Goal: Contribute content: Contribute content

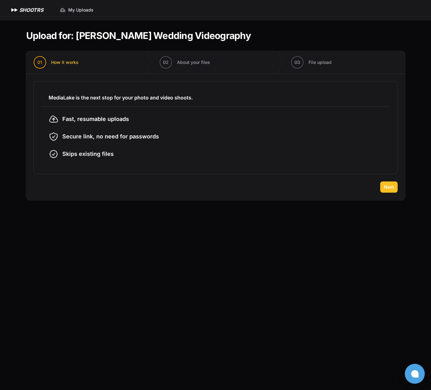
click at [380, 186] on button "Next" at bounding box center [388, 186] width 17 height 11
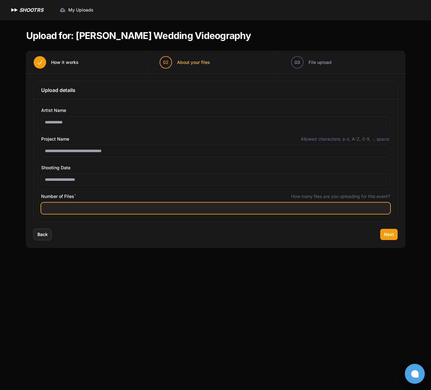
drag, startPoint x: 58, startPoint y: 210, endPoint x: 30, endPoint y: 211, distance: 28.7
click at [30, 211] on div "**********" at bounding box center [215, 151] width 379 height 155
type input "**"
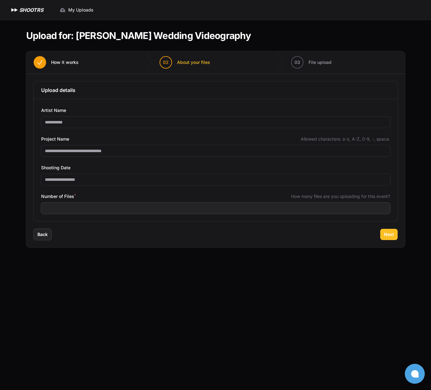
click at [383, 233] on button "Next" at bounding box center [388, 234] width 17 height 11
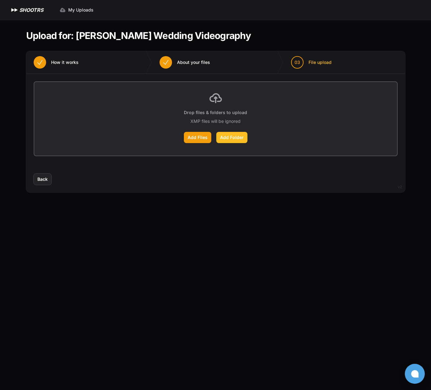
click at [234, 140] on label "Add Folder" at bounding box center [231, 137] width 31 height 11
click at [0, 0] on input "Add Folder" at bounding box center [0, 0] width 0 height 0
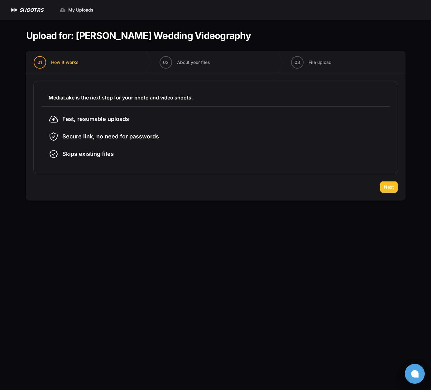
click at [391, 187] on span "Next" at bounding box center [389, 187] width 10 height 6
click at [391, 187] on div "01 How it works 02" at bounding box center [215, 125] width 379 height 149
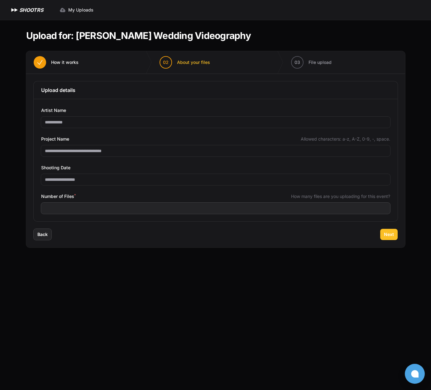
click at [387, 238] on button "Next" at bounding box center [388, 234] width 17 height 11
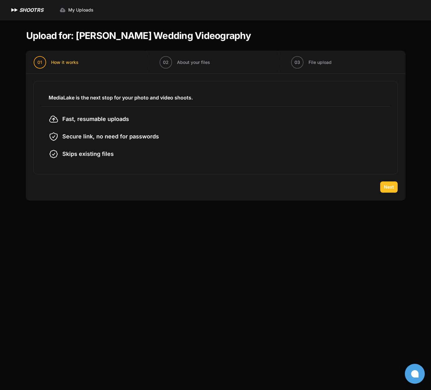
click at [390, 188] on span "Next" at bounding box center [389, 187] width 10 height 6
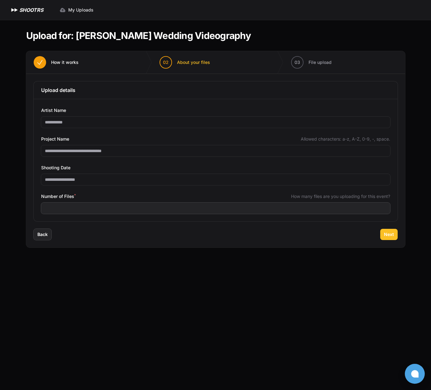
click at [393, 232] on span "Next" at bounding box center [389, 234] width 10 height 6
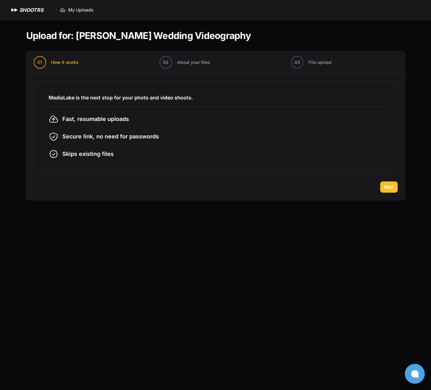
click at [384, 185] on span "Next" at bounding box center [389, 187] width 10 height 6
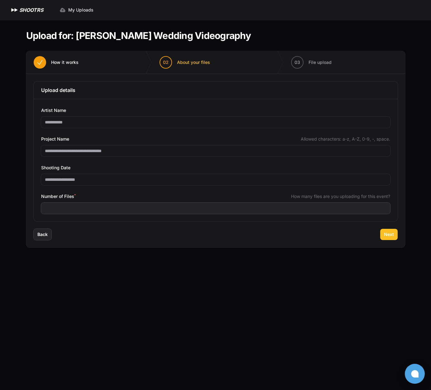
click at [385, 230] on button "Next" at bounding box center [388, 234] width 17 height 11
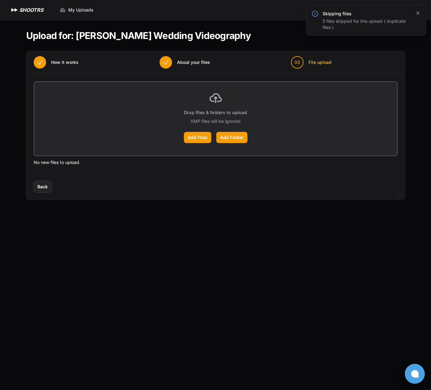
click at [417, 13] on icon "button" at bounding box center [418, 13] width 6 height 6
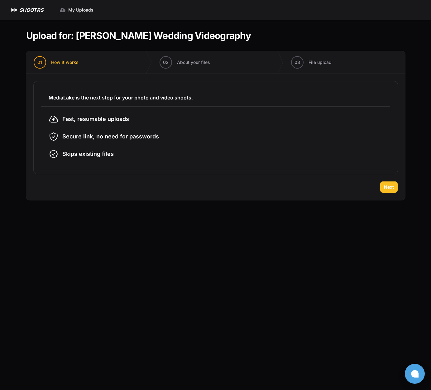
click at [394, 187] on button "Next" at bounding box center [388, 186] width 17 height 11
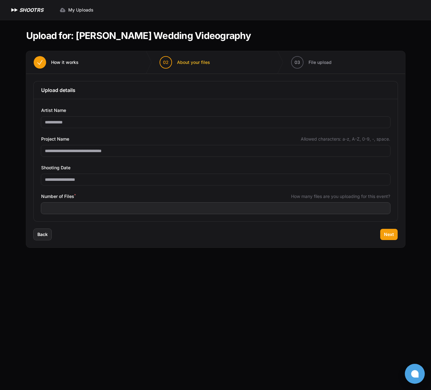
click at [382, 240] on div "Back Next" at bounding box center [215, 238] width 379 height 19
click at [386, 235] on span "Next" at bounding box center [389, 234] width 10 height 6
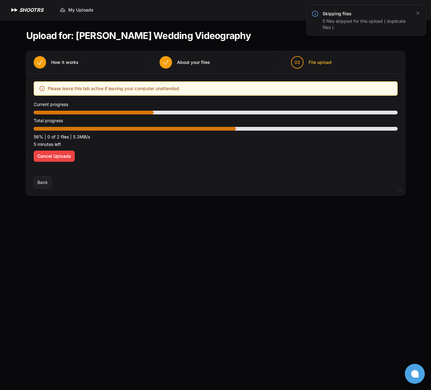
click at [398, 114] on div "Upload placeholder Optimize your upload experience We recommend Google Chrome f…" at bounding box center [215, 125] width 379 height 103
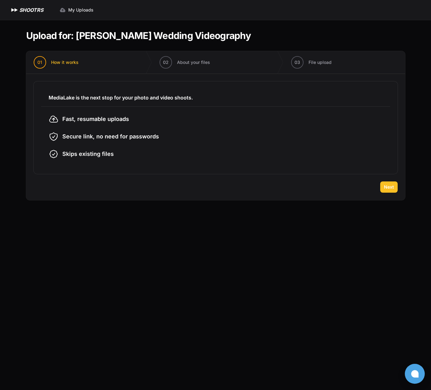
click at [386, 184] on span "Next" at bounding box center [389, 187] width 10 height 6
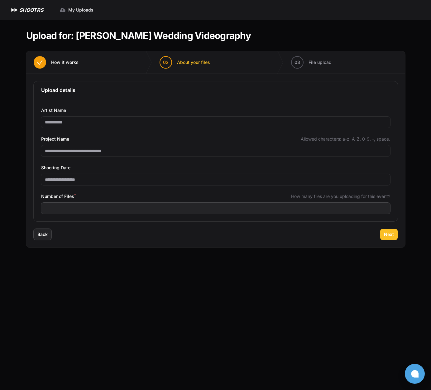
click at [390, 235] on span "Next" at bounding box center [389, 234] width 10 height 6
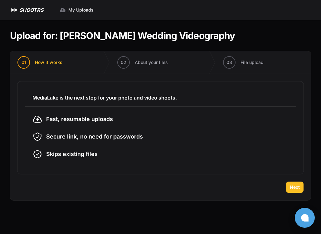
click at [293, 186] on span "Next" at bounding box center [294, 187] width 10 height 6
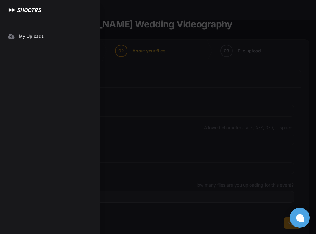
scroll to position [24, 0]
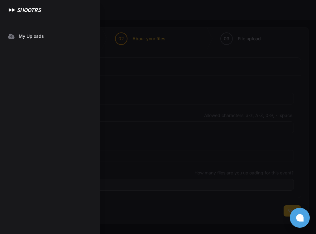
click at [286, 206] on button "Next" at bounding box center [291, 210] width 17 height 11
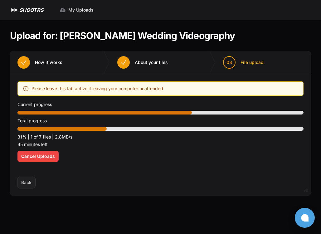
click at [208, 155] on div "Optimize your upload experience We recommend Google Chrome for fast and reliabl…" at bounding box center [160, 125] width 286 height 88
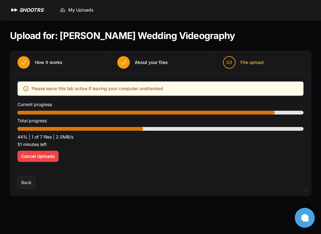
click at [206, 154] on div "Optimize your upload experience We recommend Google Chrome for fast and reliabl…" at bounding box center [160, 125] width 286 height 88
click at [144, 156] on div "Optimize your upload experience We recommend Google Chrome for fast and reliabl…" at bounding box center [160, 125] width 286 height 88
click at [147, 150] on div "Optimize your upload experience We recommend Google Chrome for fast and reliabl…" at bounding box center [160, 125] width 286 height 88
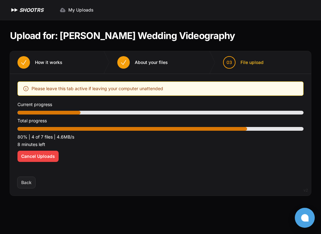
click at [195, 161] on div "Optimize your upload experience We recommend Google Chrome for fast and reliabl…" at bounding box center [160, 125] width 286 height 88
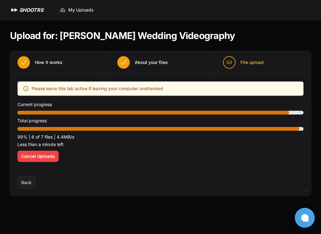
click at [203, 152] on div "Optimize your upload experience We recommend Google Chrome for fast and reliabl…" at bounding box center [160, 125] width 286 height 88
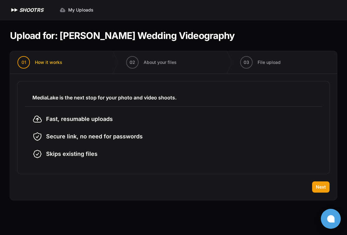
click at [312, 177] on div "MediaLake is the next stop for your photo and video shoots. Fast, resumable upl…" at bounding box center [173, 127] width 327 height 107
click at [320, 188] on span "Next" at bounding box center [321, 187] width 10 height 6
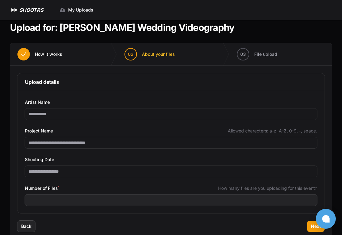
scroll to position [22, 0]
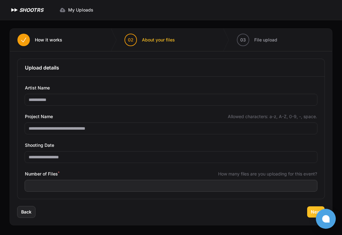
click at [314, 210] on span "Next" at bounding box center [316, 212] width 10 height 6
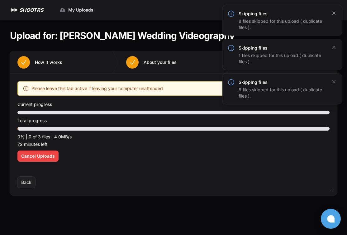
click at [333, 11] on icon "button" at bounding box center [334, 13] width 6 height 6
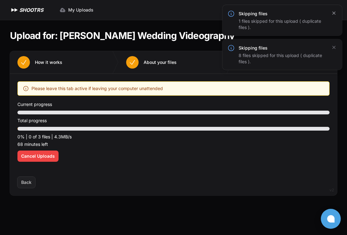
click at [331, 12] on icon "button" at bounding box center [334, 13] width 6 height 6
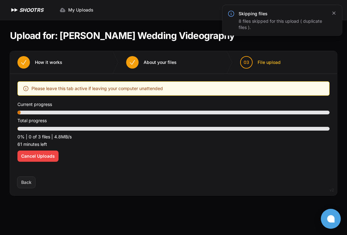
click at [331, 14] on icon "button" at bounding box center [334, 13] width 6 height 6
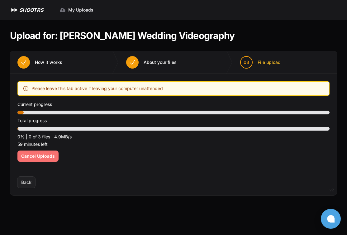
click at [45, 156] on span "Cancel Uploads" at bounding box center [38, 156] width 34 height 6
click at [46, 154] on span "Cancel Uploads" at bounding box center [38, 156] width 34 height 6
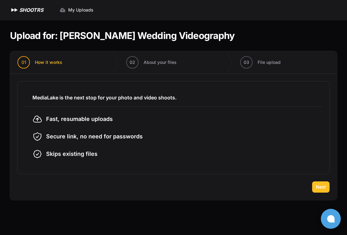
click at [314, 182] on button "Next" at bounding box center [320, 186] width 17 height 11
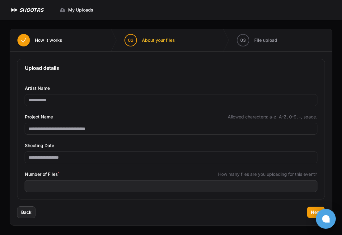
scroll to position [22, 0]
click at [318, 212] on button at bounding box center [326, 219] width 20 height 20
click at [308, 211] on button "Next" at bounding box center [315, 211] width 17 height 11
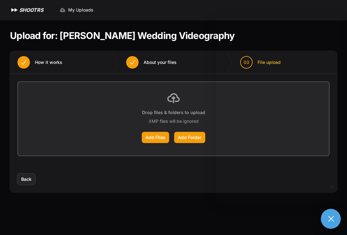
click at [330, 218] on button at bounding box center [331, 219] width 20 height 20
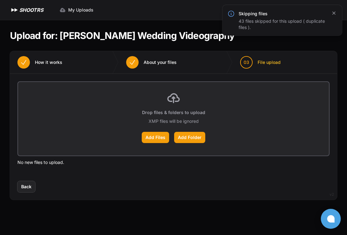
click at [334, 12] on icon "button" at bounding box center [333, 13] width 3 height 3
